Goal: Task Accomplishment & Management: Use online tool/utility

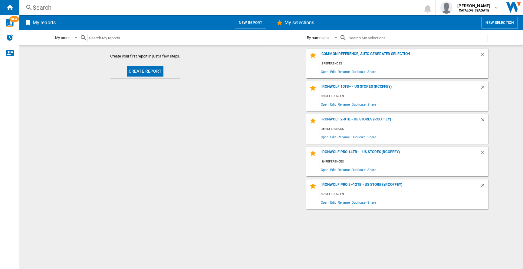
click at [257, 25] on button "New report" at bounding box center [250, 23] width 31 height 12
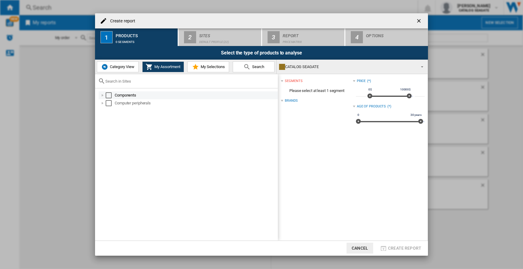
click at [108, 94] on div "Select" at bounding box center [109, 95] width 6 height 6
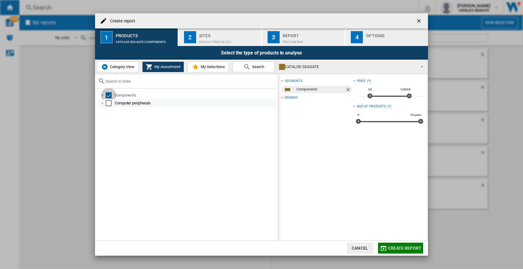
click at [108, 107] on div "Computer peripherals" at bounding box center [188, 103] width 179 height 8
click at [108, 104] on div "Select" at bounding box center [109, 103] width 6 height 6
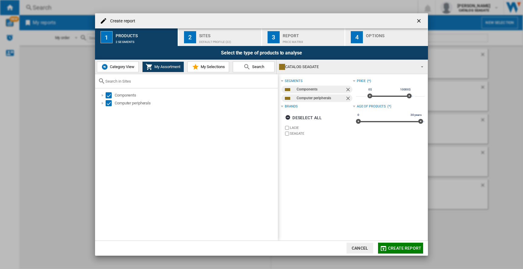
click at [109, 67] on span "Category View" at bounding box center [121, 67] width 26 height 5
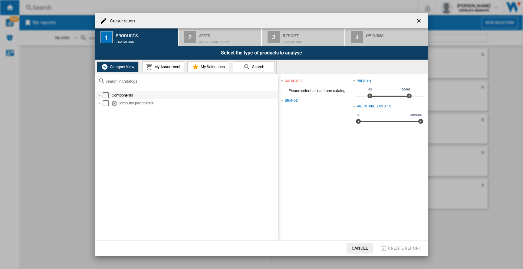
click at [101, 94] on div at bounding box center [100, 95] width 6 height 6
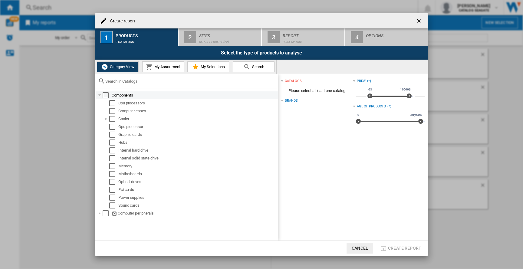
click at [102, 107] on div "Cpu processors" at bounding box center [190, 103] width 176 height 8
click at [102, 94] on div at bounding box center [100, 95] width 6 height 6
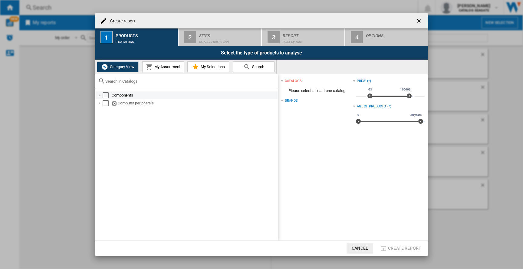
click at [96, 94] on div "Components" at bounding box center [187, 95] width 182 height 8
click at [98, 94] on div at bounding box center [100, 95] width 6 height 6
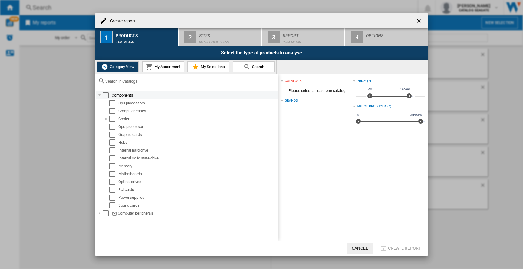
click at [98, 94] on div at bounding box center [100, 95] width 6 height 6
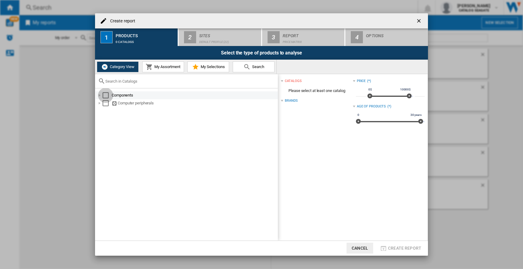
click at [105, 96] on div "Select" at bounding box center [106, 95] width 6 height 6
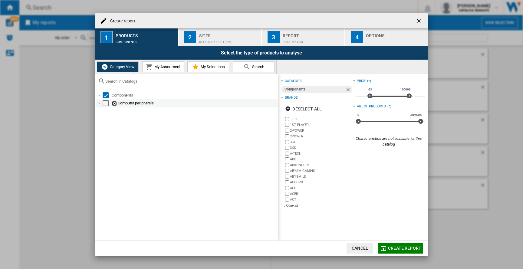
click at [105, 105] on div "Select" at bounding box center [106, 103] width 6 height 6
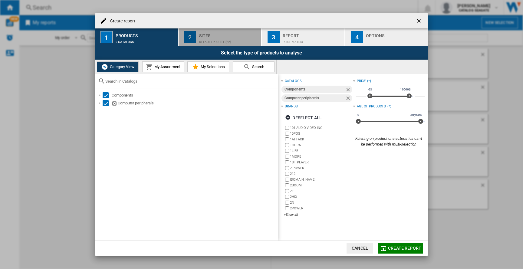
click at [199, 31] on button "2 Sites Default profile (22)" at bounding box center [220, 37] width 83 height 18
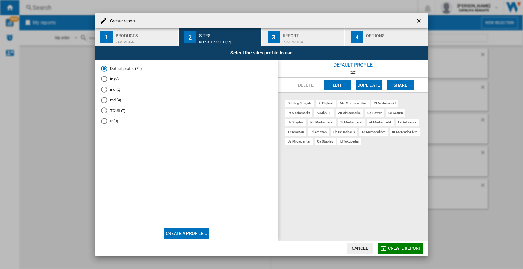
click at [103, 120] on div "tr (3)" at bounding box center [104, 121] width 6 height 6
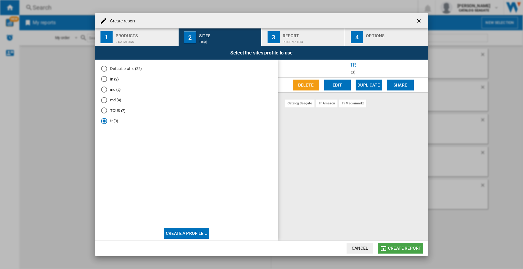
click at [407, 247] on span "Create report" at bounding box center [404, 248] width 33 height 5
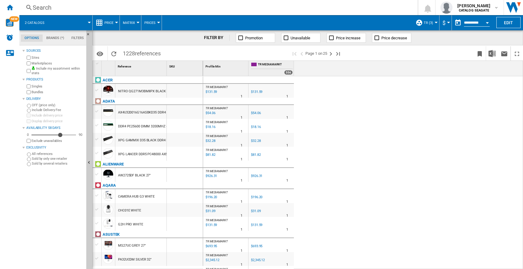
click at [38, 25] on button "2 catalogs" at bounding box center [38, 22] width 26 height 15
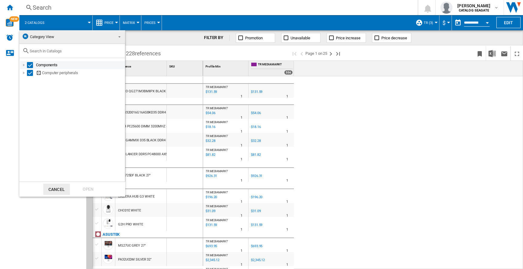
click at [22, 65] on div at bounding box center [24, 65] width 6 height 6
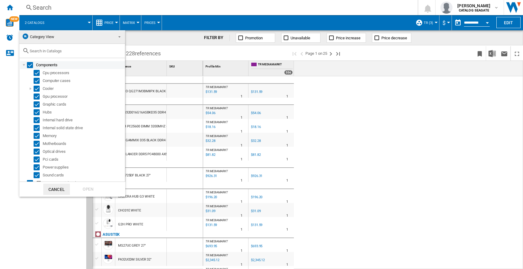
scroll to position [5, 0]
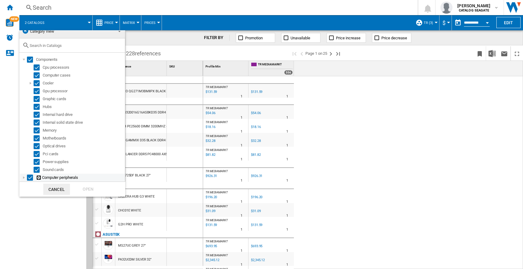
click at [25, 178] on div at bounding box center [24, 178] width 6 height 6
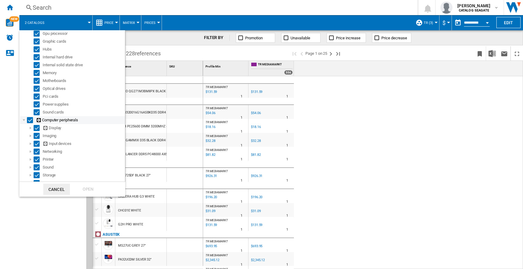
scroll to position [69, 0]
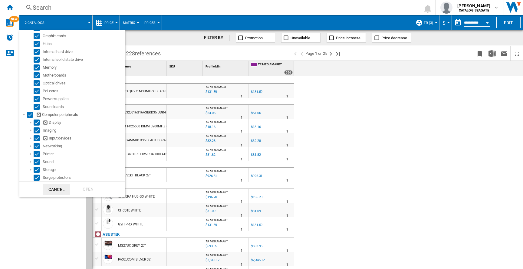
click at [89, 20] on md-backdrop at bounding box center [261, 134] width 523 height 269
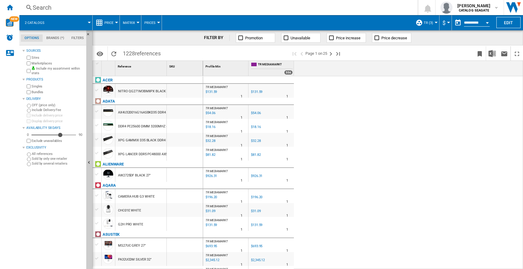
click at [86, 20] on span at bounding box center [71, 22] width 36 height 15
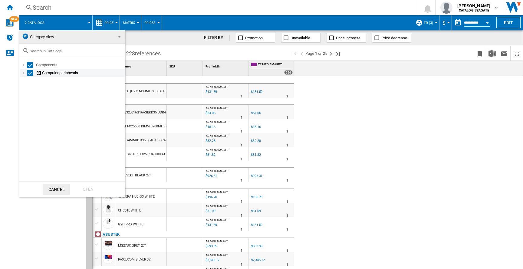
click at [23, 72] on div at bounding box center [24, 73] width 6 height 6
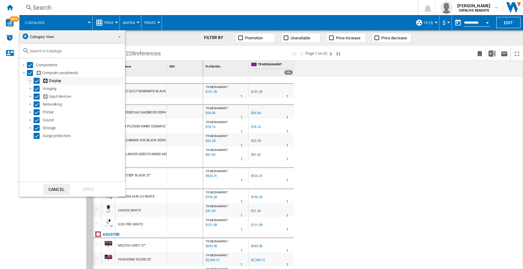
click at [31, 83] on div at bounding box center [31, 81] width 6 height 6
click at [31, 95] on div at bounding box center [31, 97] width 6 height 6
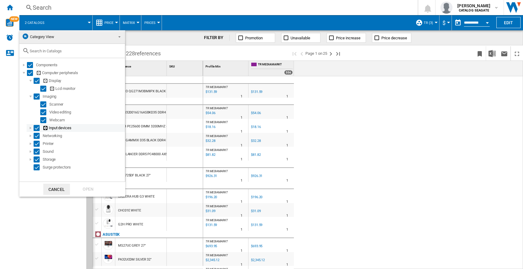
click at [32, 129] on div at bounding box center [31, 128] width 6 height 6
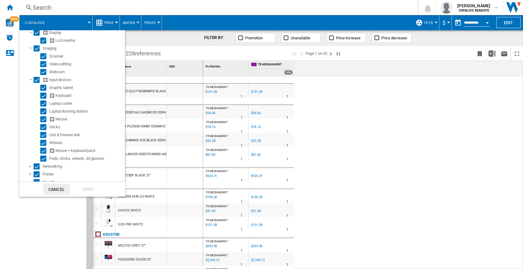
scroll to position [69, 0]
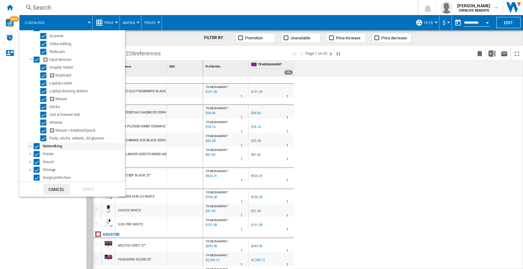
click at [33, 146] on div at bounding box center [31, 146] width 6 height 6
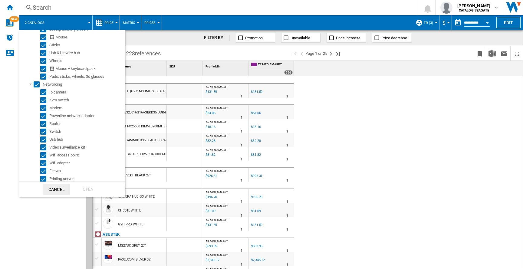
scroll to position [164, 0]
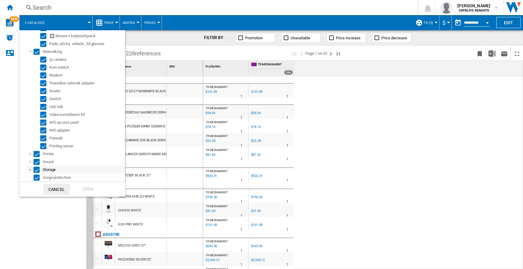
click at [29, 170] on div at bounding box center [31, 170] width 6 height 6
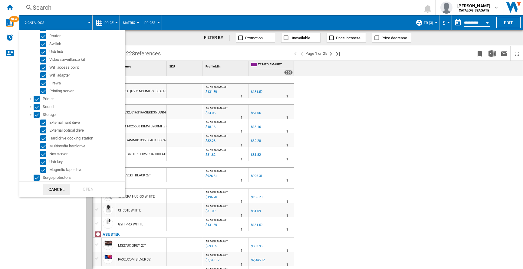
click at [41, 208] on md-backdrop at bounding box center [261, 134] width 523 height 269
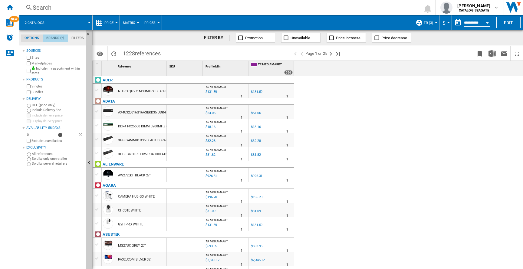
click at [58, 38] on md-tab-item "Brands (*)" at bounding box center [55, 38] width 25 height 7
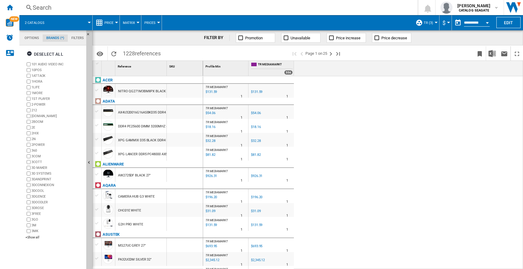
click at [35, 39] on md-tab-item "Options" at bounding box center [32, 38] width 22 height 7
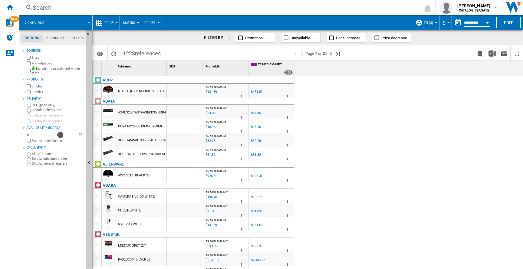
drag, startPoint x: 60, startPoint y: 134, endPoint x: 98, endPoint y: 134, distance: 38.5
click at [63, 134] on div "Availability" at bounding box center [60, 135] width 6 height 6
